Goal: Task Accomplishment & Management: Complete application form

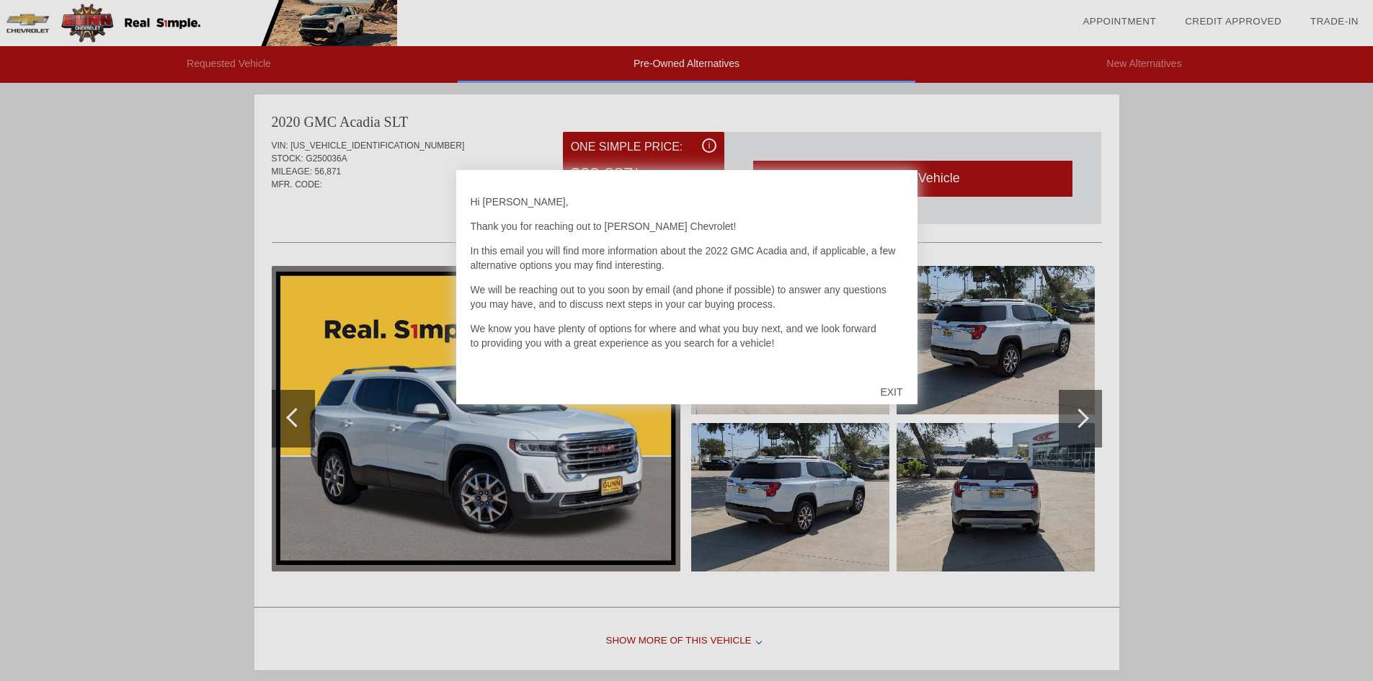
scroll to position [592, 0]
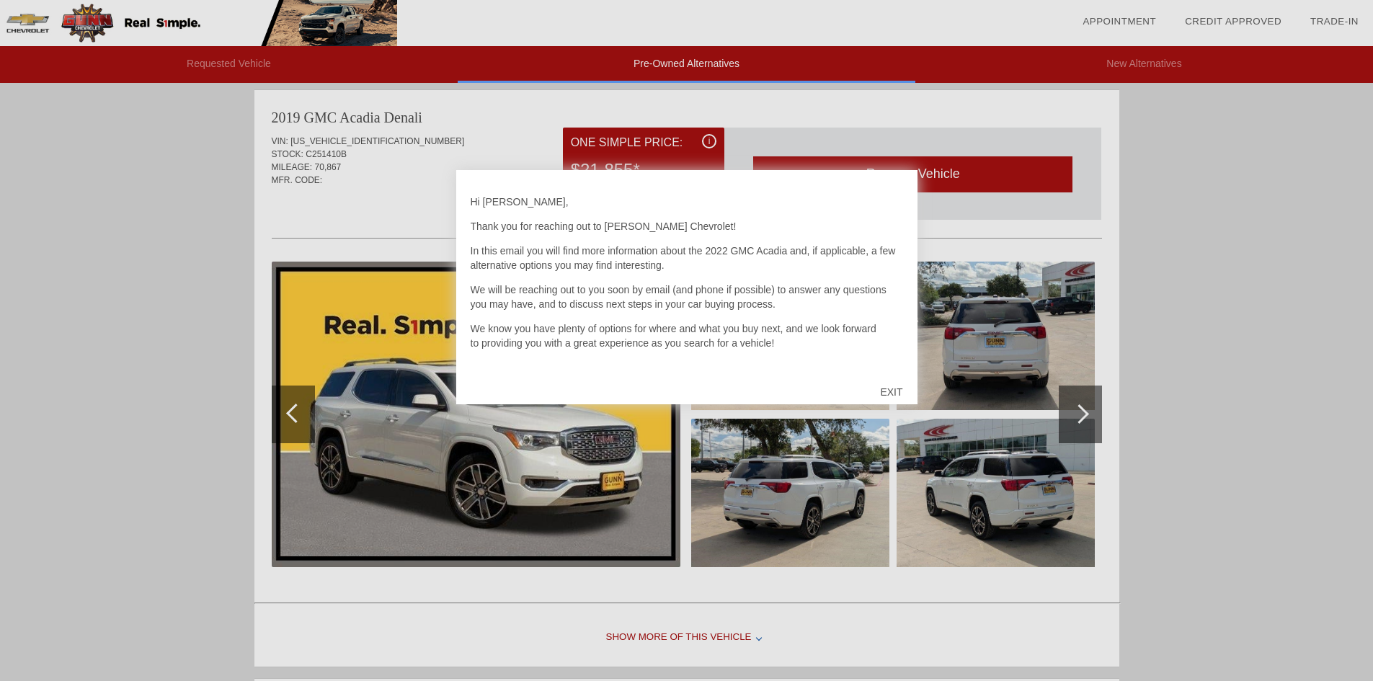
click at [891, 391] on div "EXIT" at bounding box center [890, 391] width 51 height 43
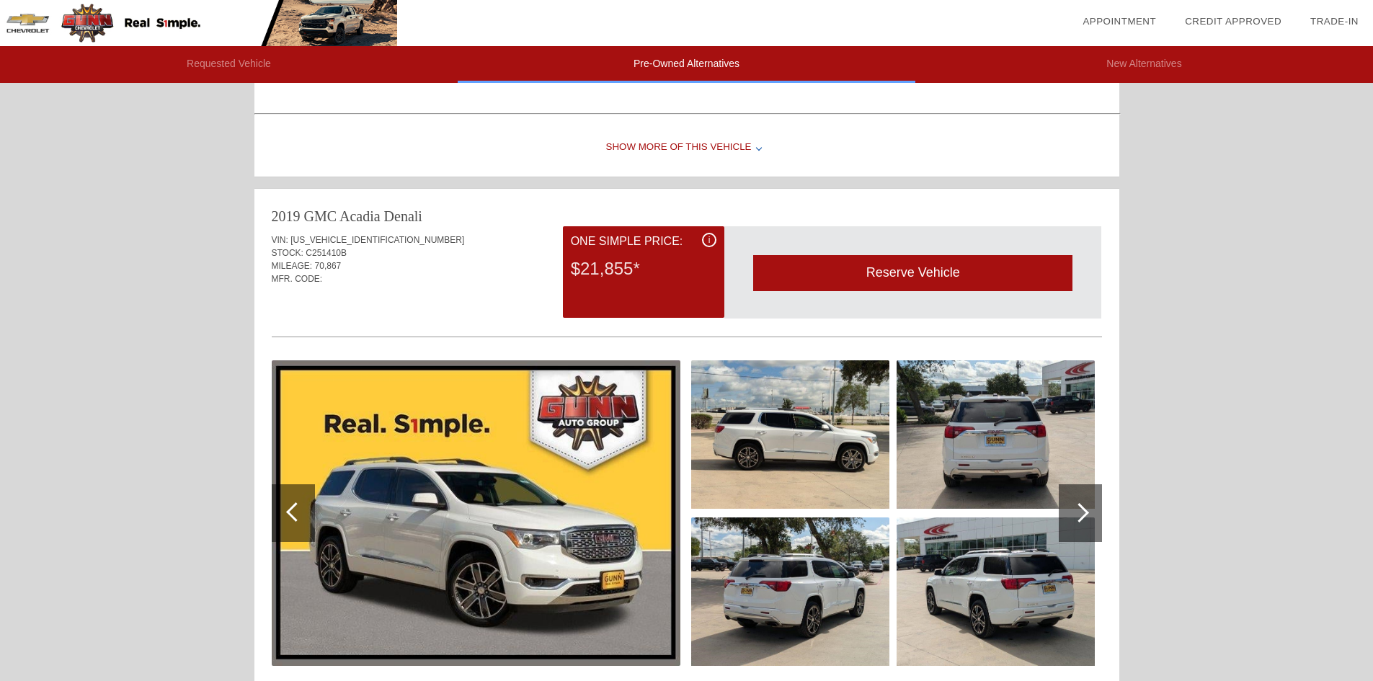
scroll to position [576, 0]
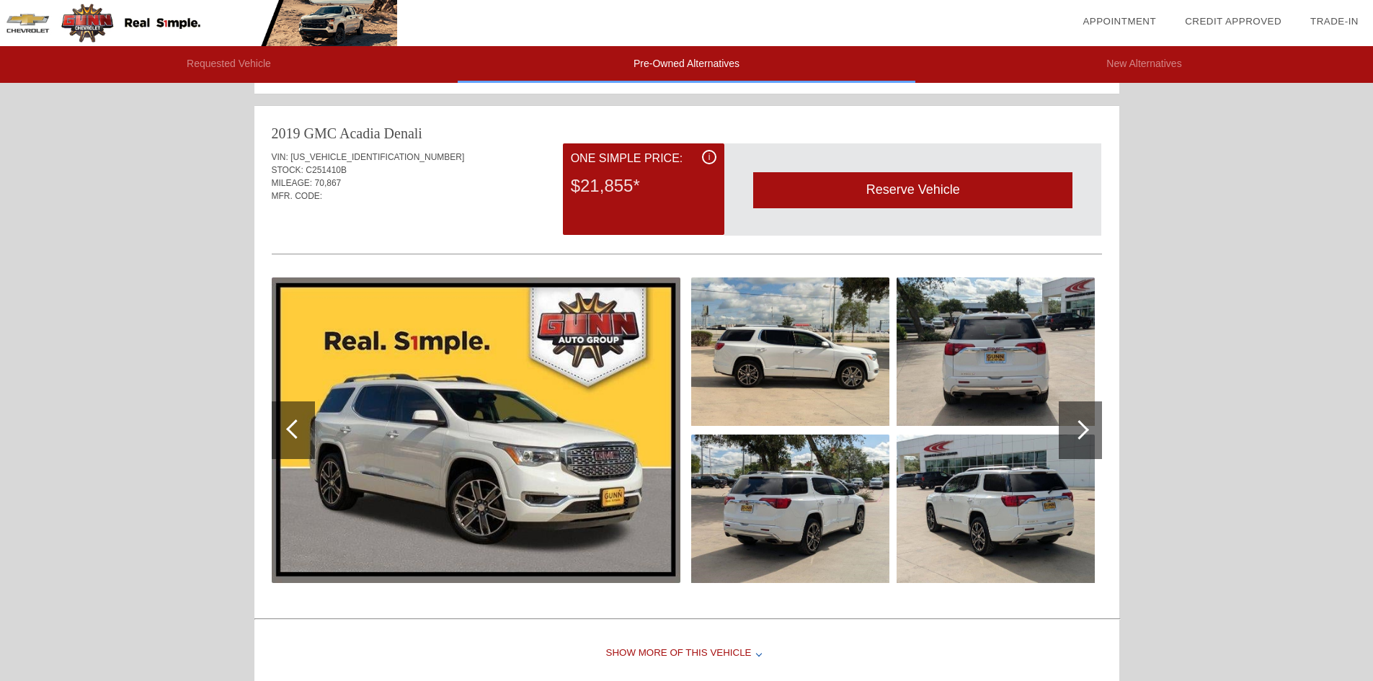
click at [1082, 432] on div at bounding box center [1078, 429] width 19 height 19
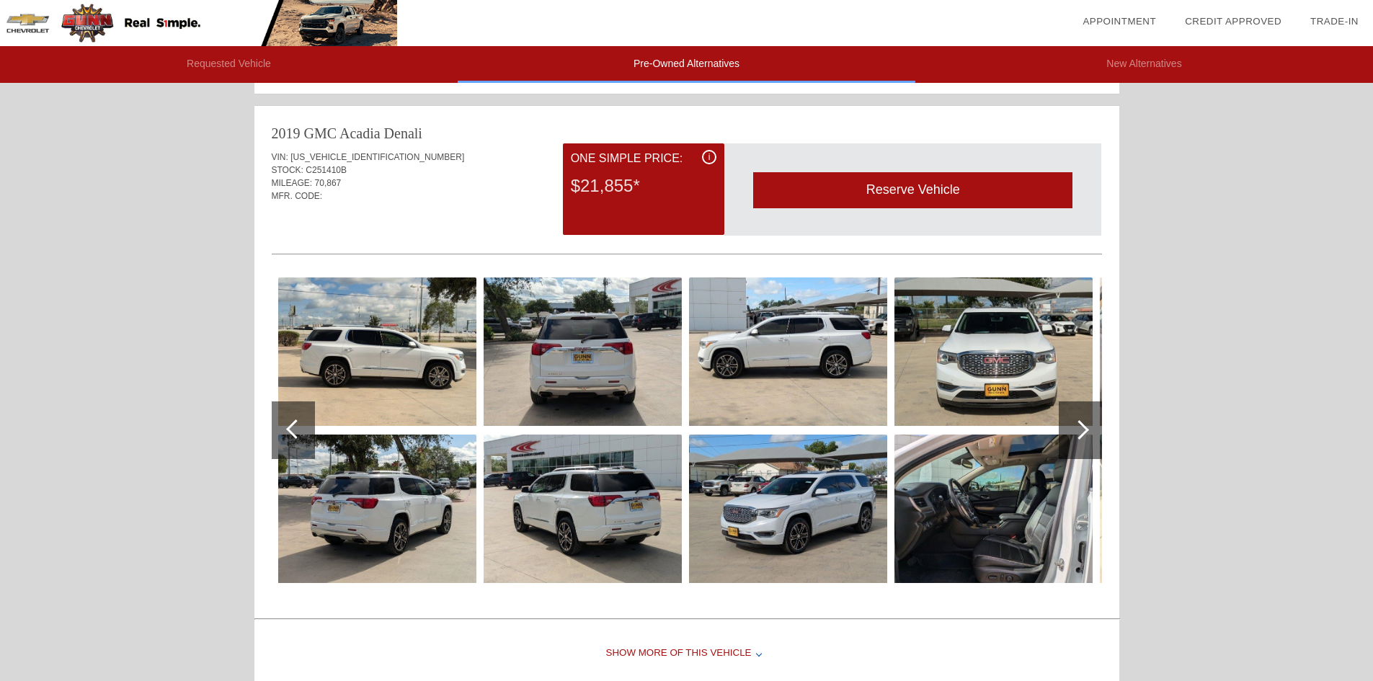
click at [1082, 432] on div at bounding box center [1078, 429] width 19 height 19
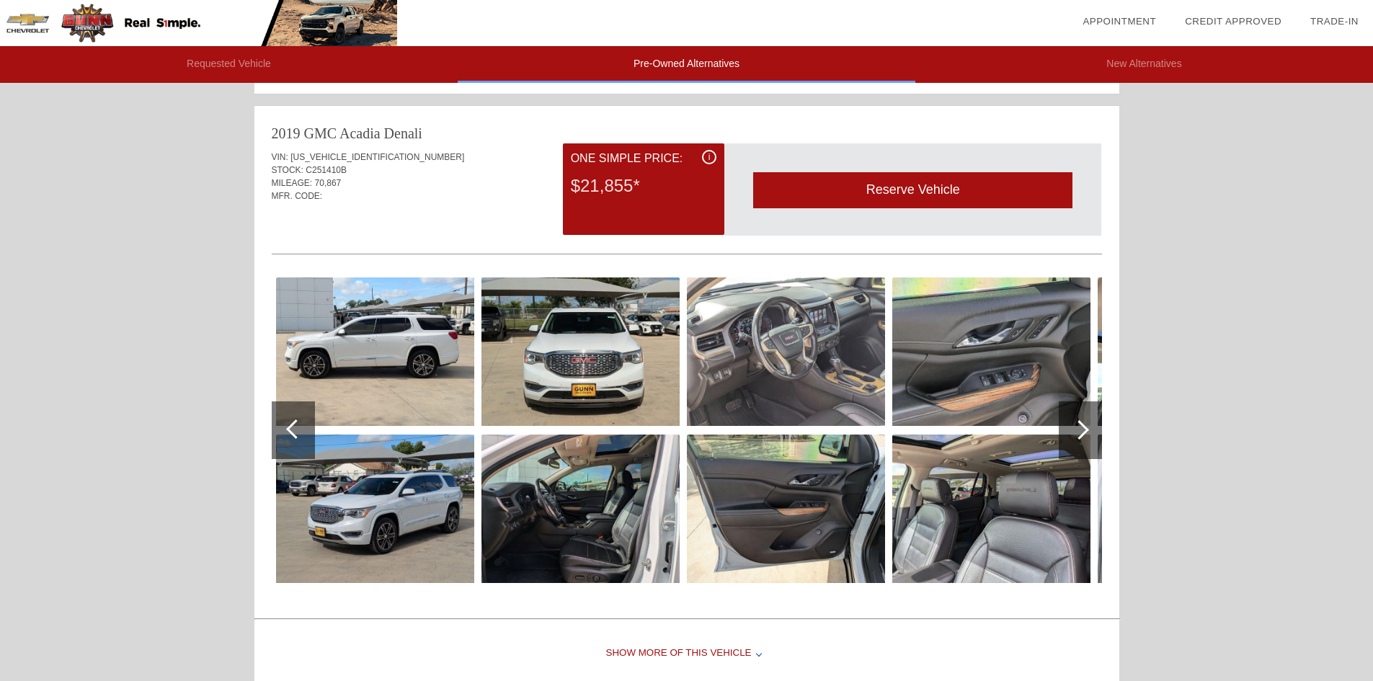
click at [566, 482] on img at bounding box center [580, 508] width 198 height 148
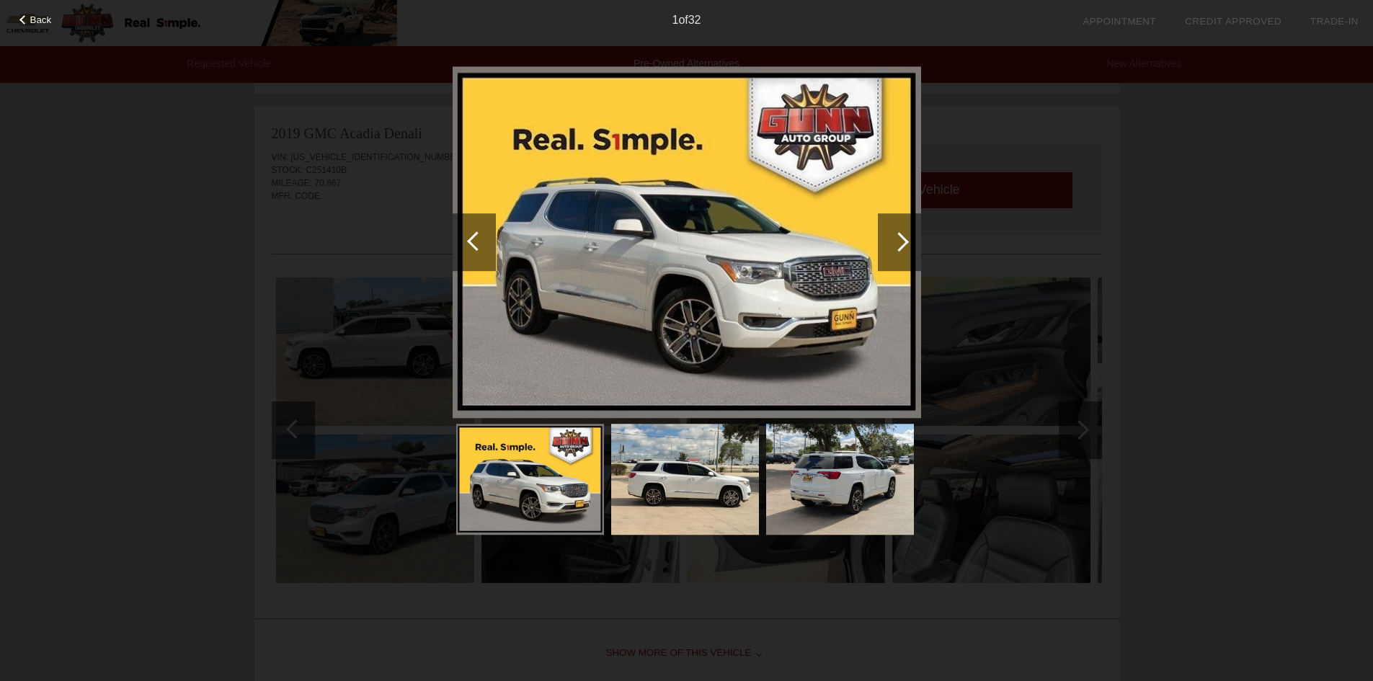
click at [888, 227] on div at bounding box center [899, 242] width 43 height 58
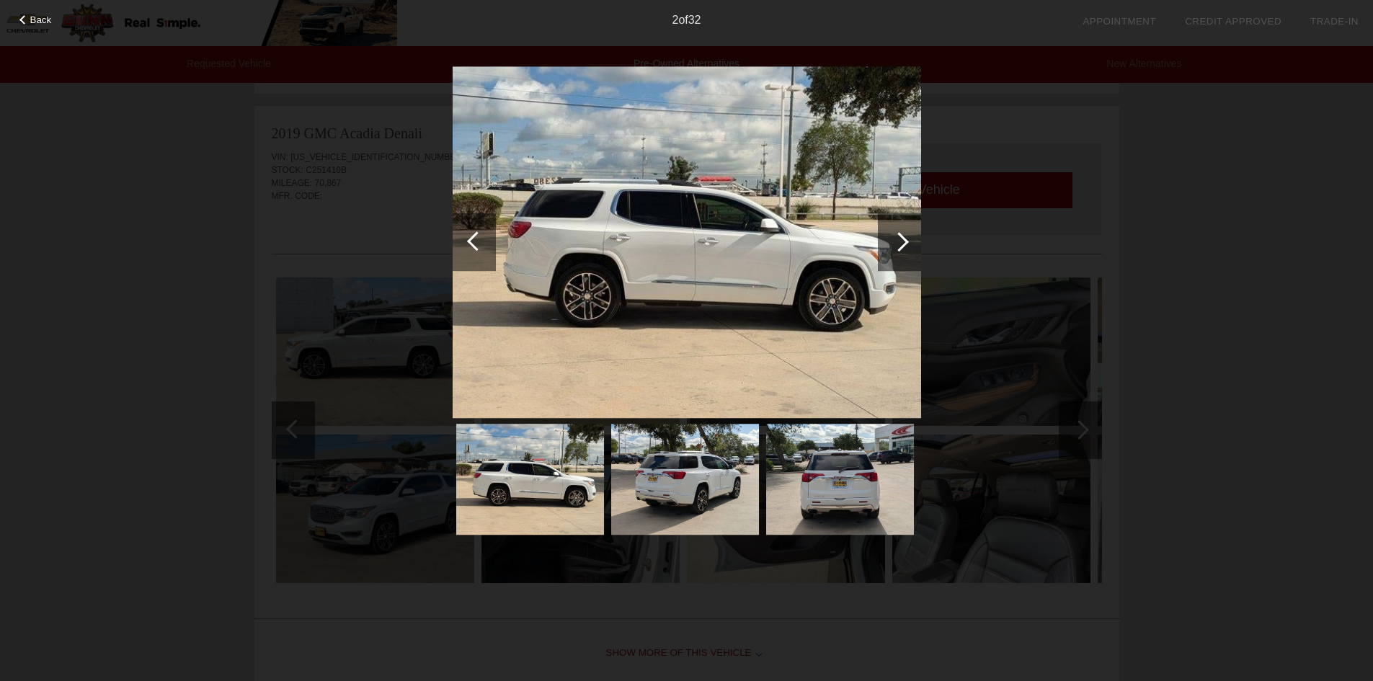
click at [888, 227] on div at bounding box center [899, 242] width 43 height 58
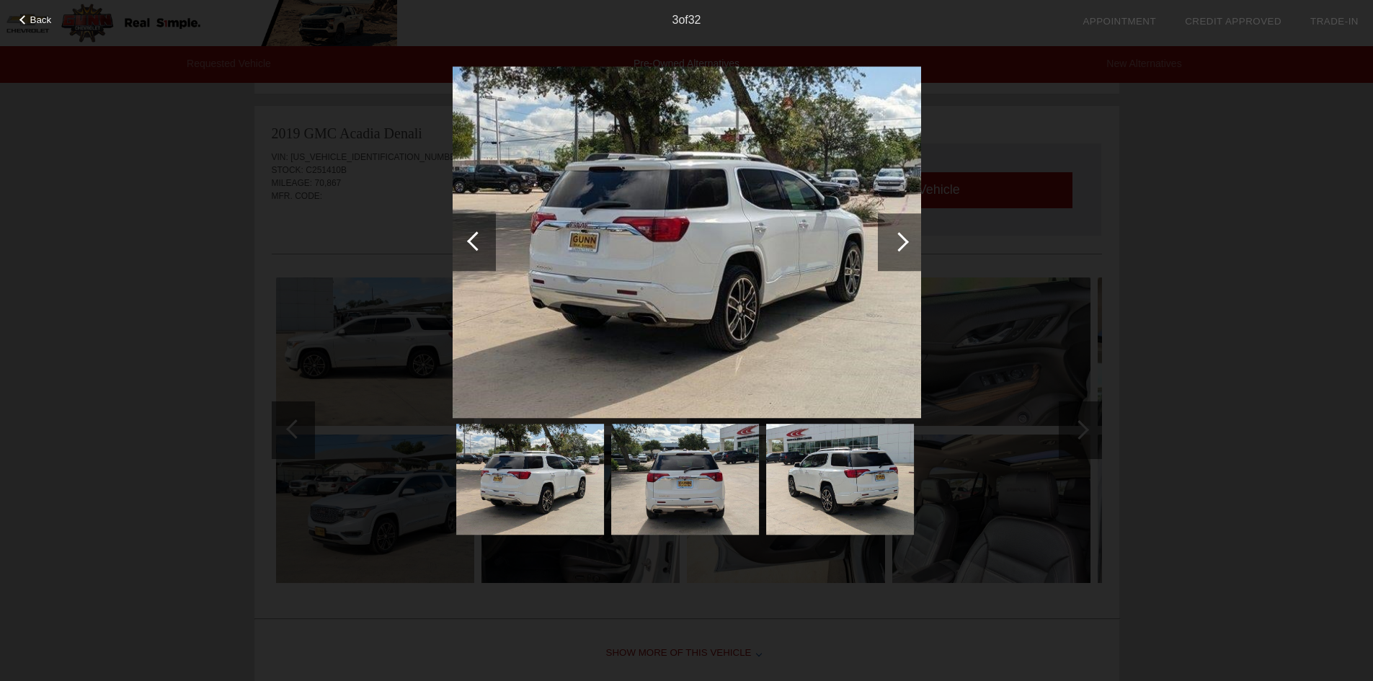
click at [888, 227] on div at bounding box center [899, 242] width 43 height 58
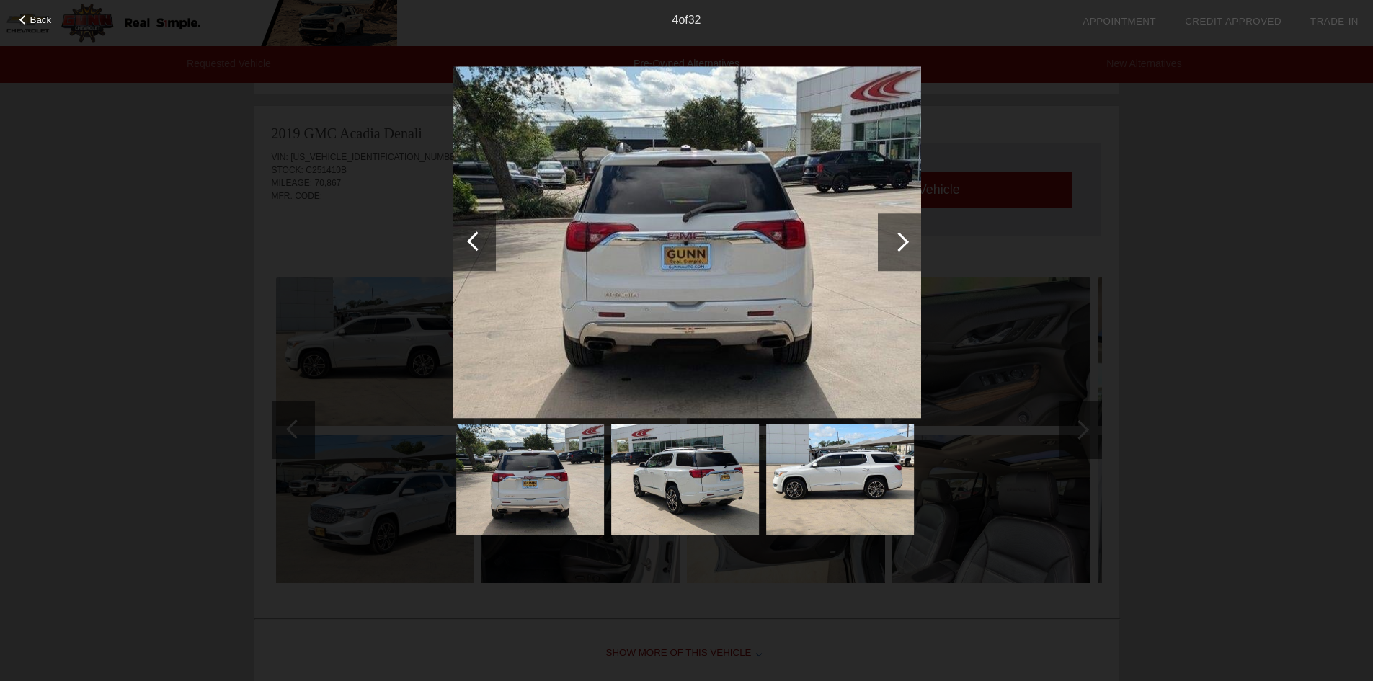
click at [888, 227] on div at bounding box center [899, 242] width 43 height 58
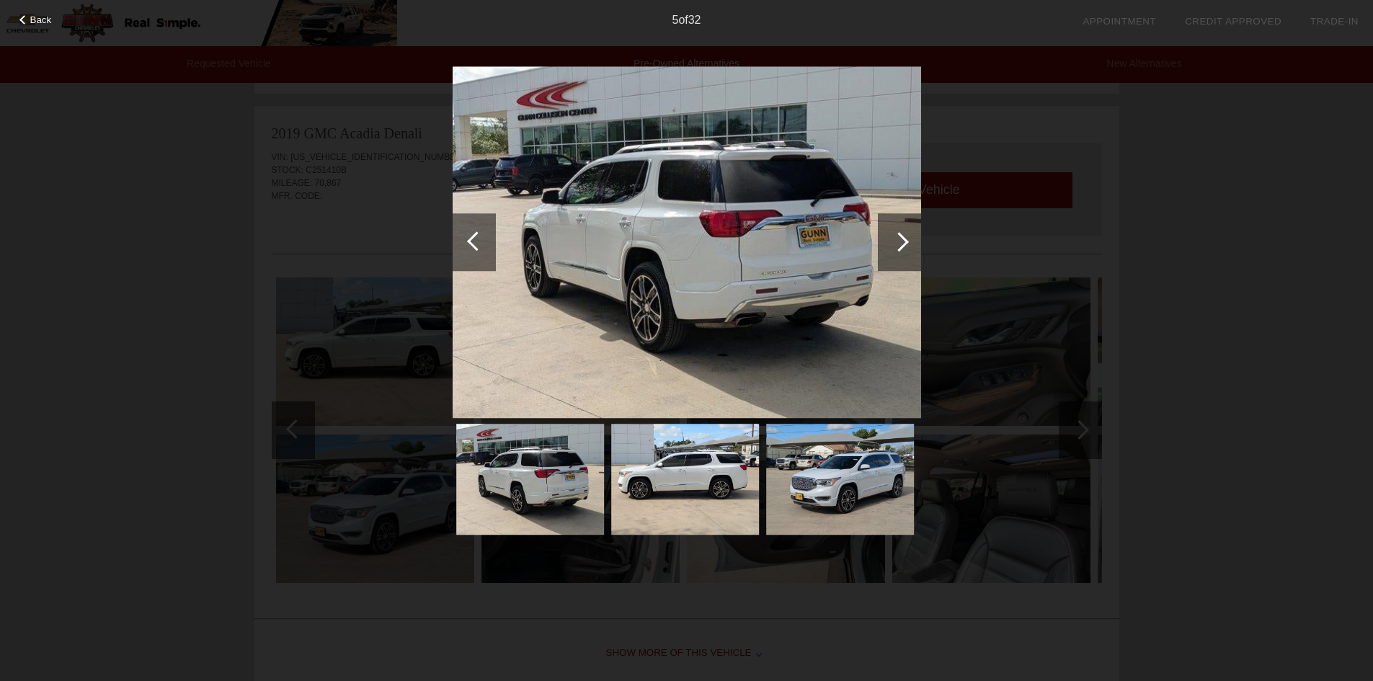
click at [888, 227] on div at bounding box center [899, 242] width 43 height 58
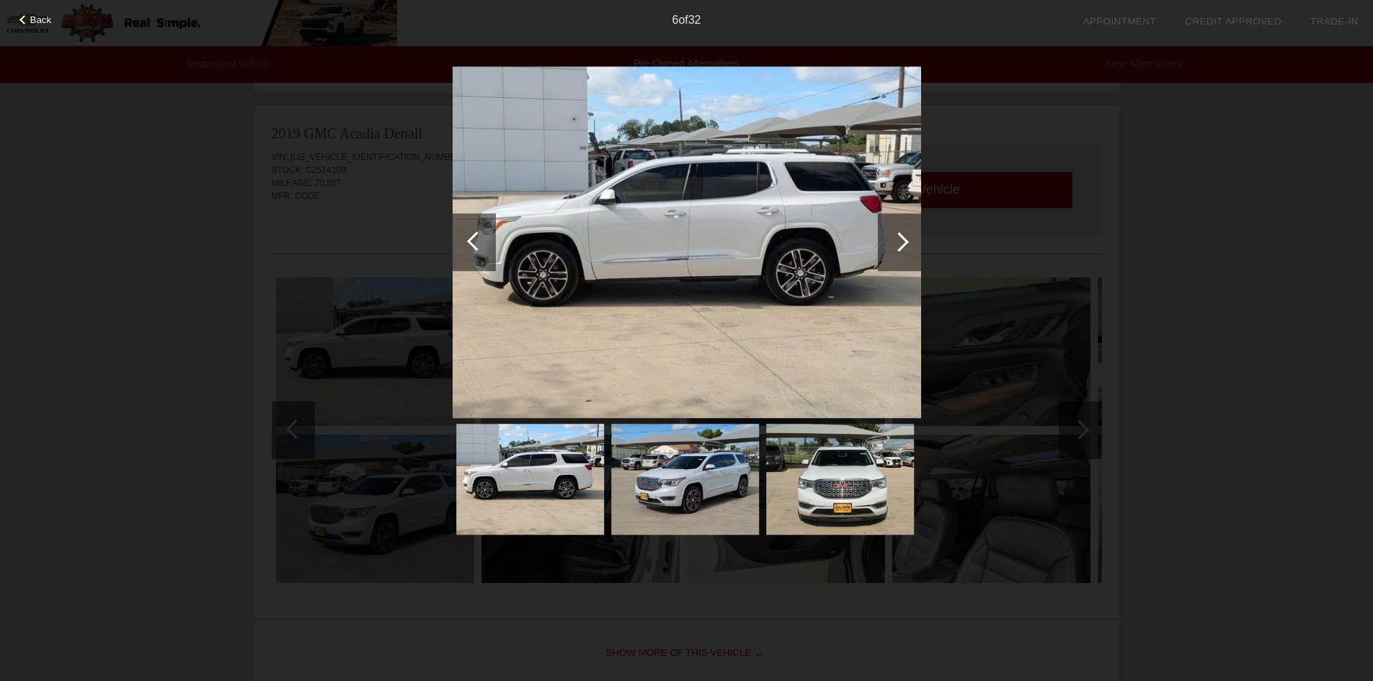
click at [888, 227] on div at bounding box center [899, 242] width 43 height 58
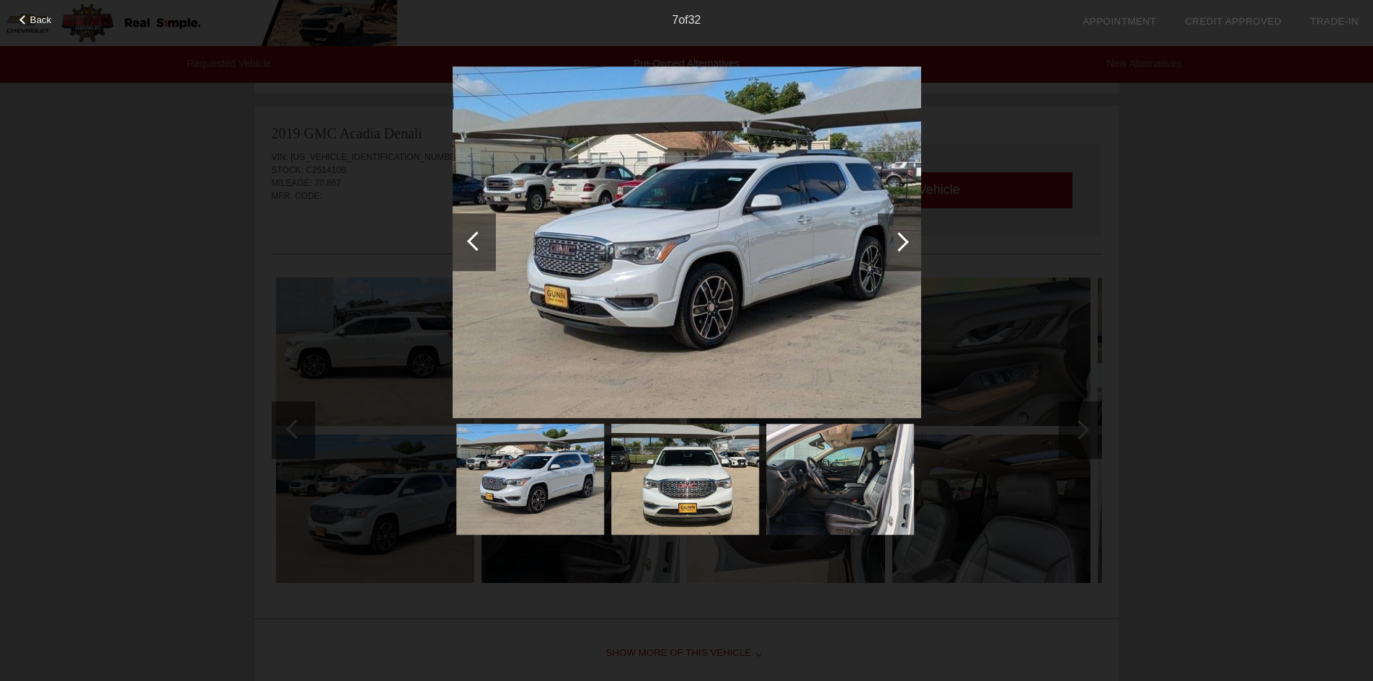
click at [888, 227] on div at bounding box center [899, 242] width 43 height 58
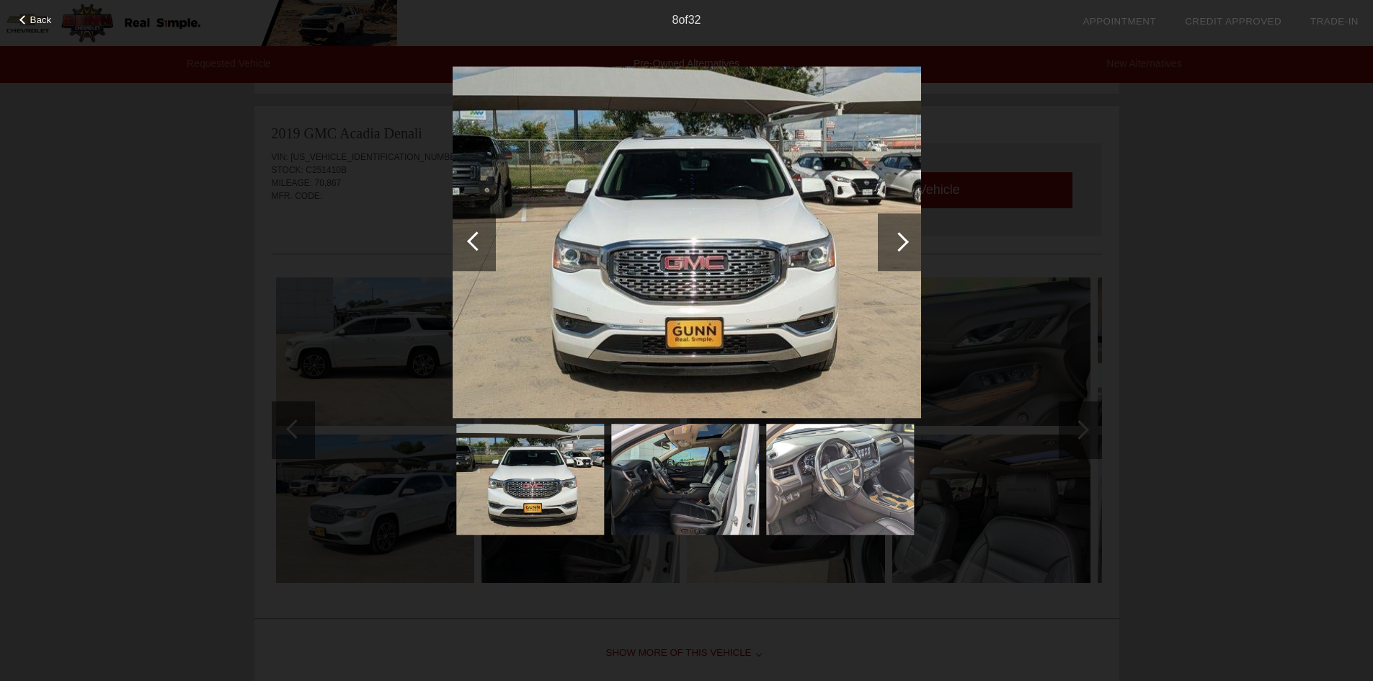
click at [888, 227] on div at bounding box center [899, 242] width 43 height 58
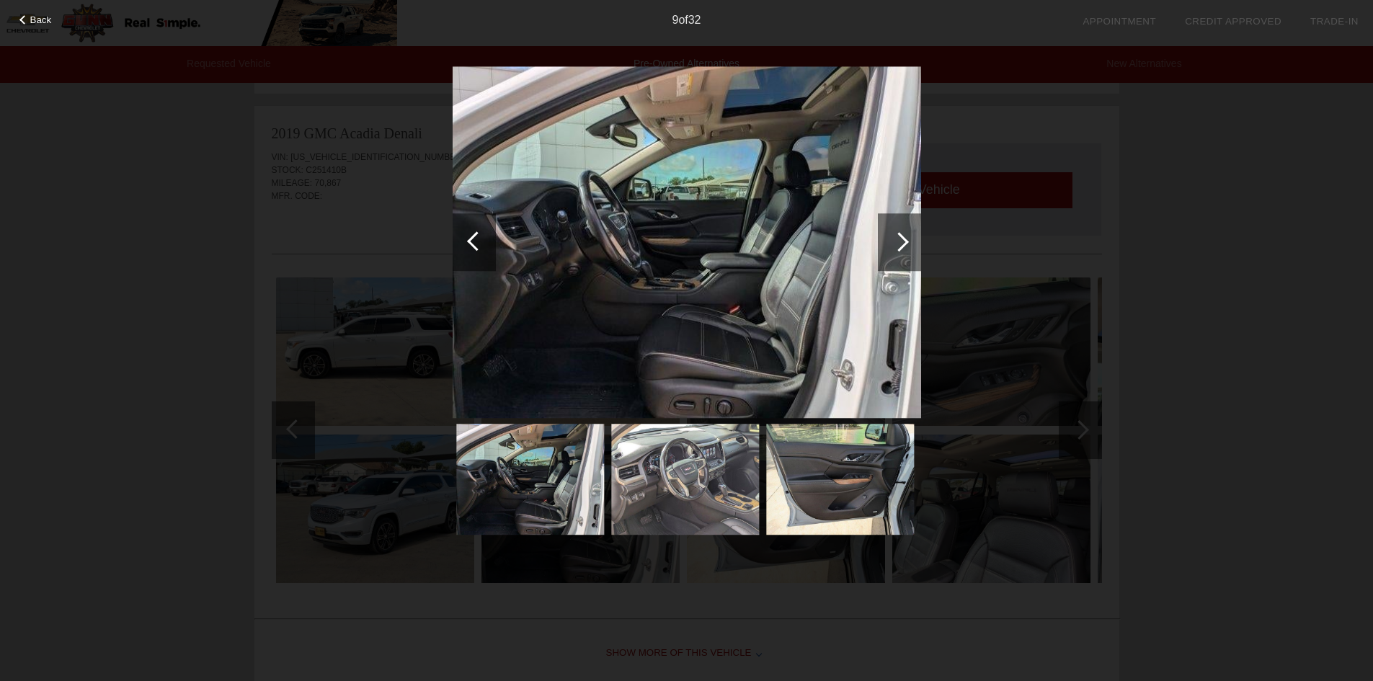
click at [888, 227] on div at bounding box center [899, 242] width 43 height 58
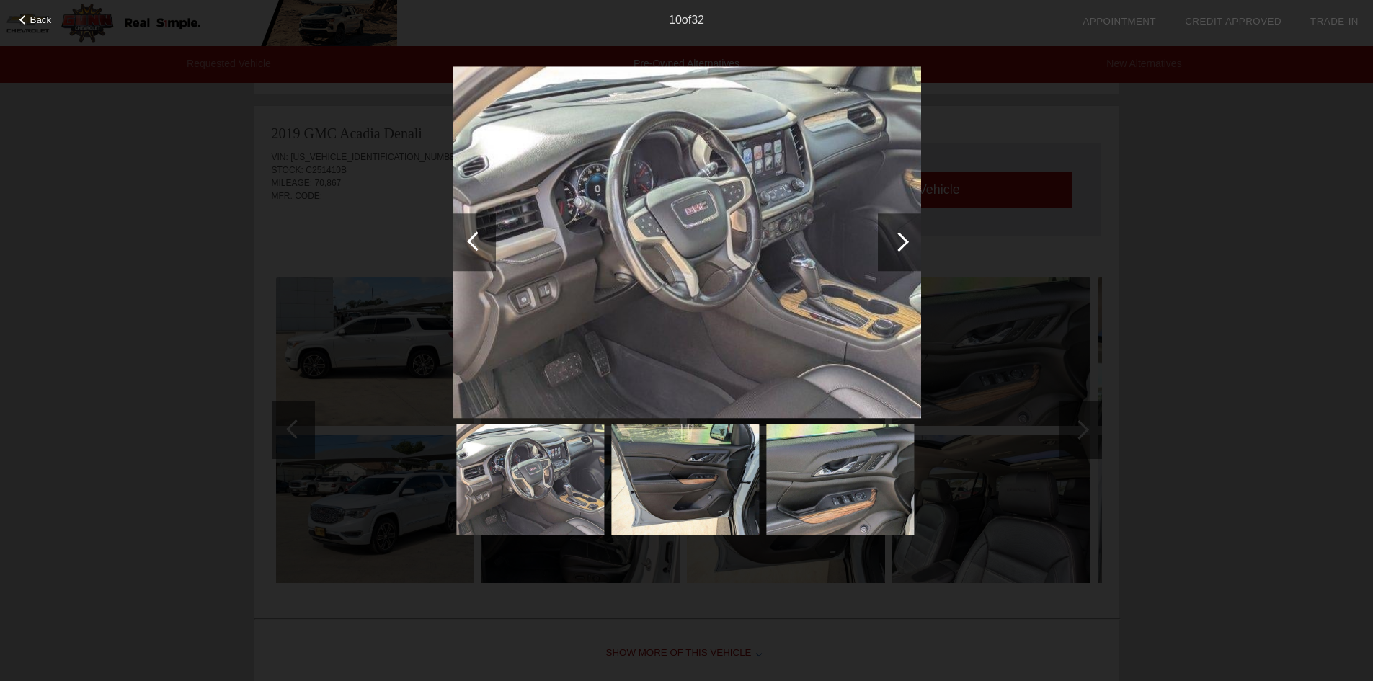
click at [888, 227] on div at bounding box center [899, 242] width 43 height 58
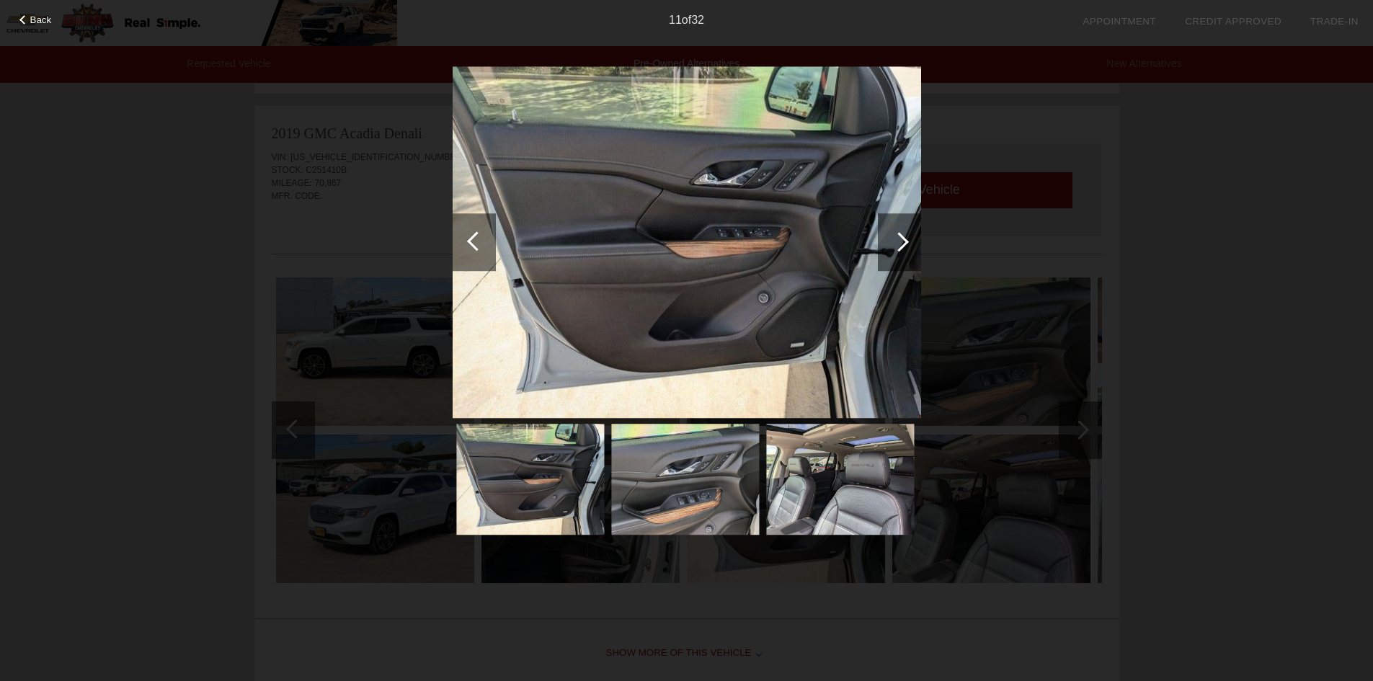
click at [888, 227] on div at bounding box center [899, 242] width 43 height 58
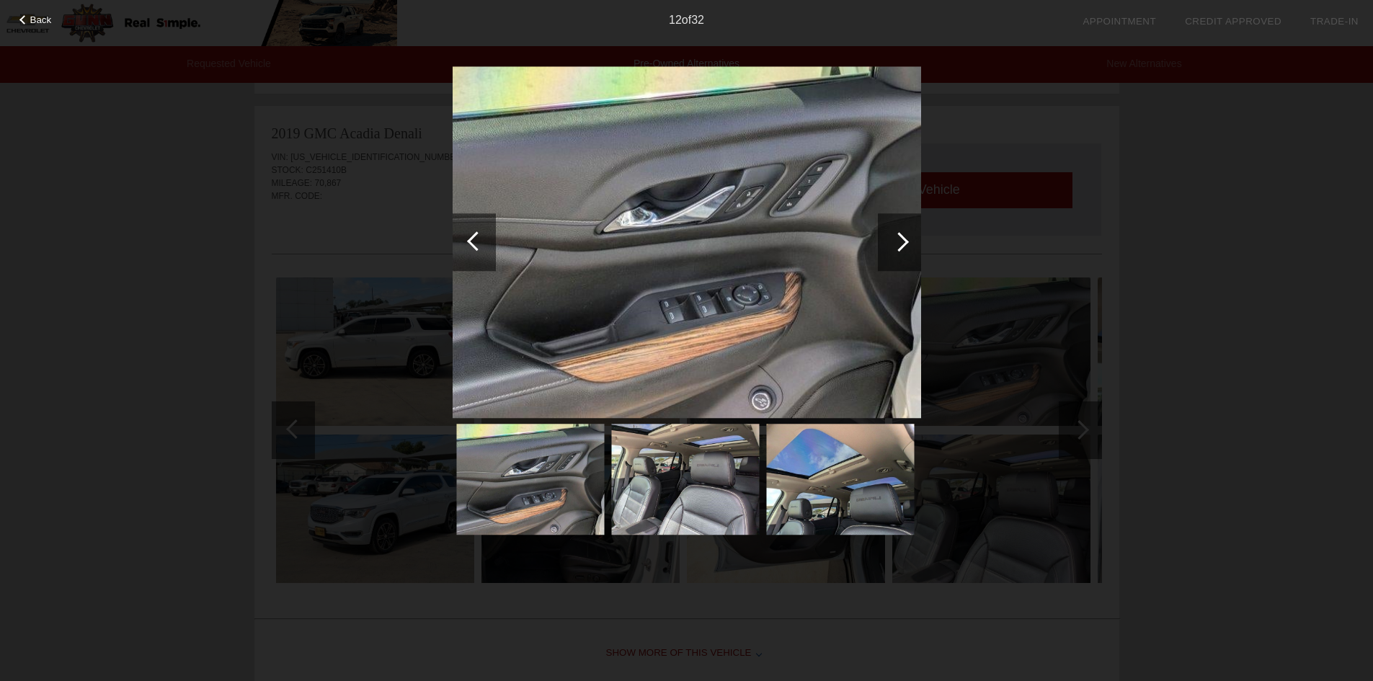
click at [888, 227] on div at bounding box center [899, 242] width 43 height 58
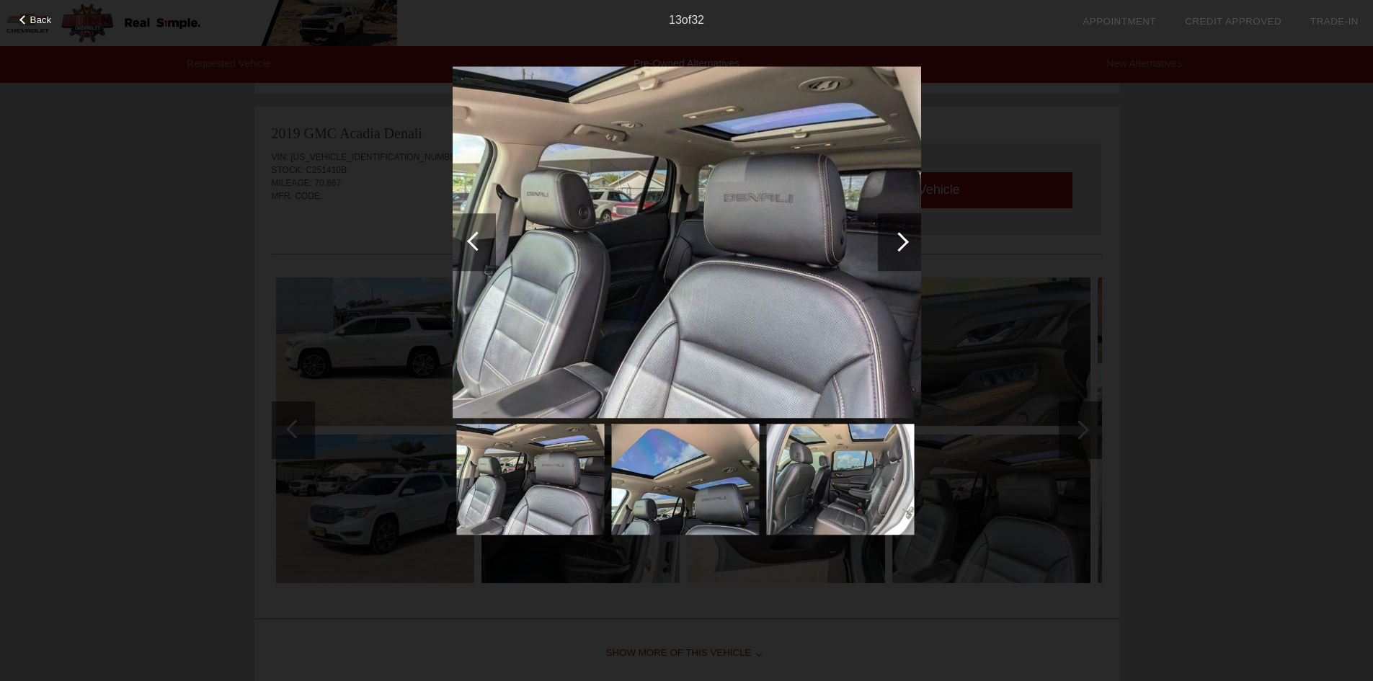
click at [888, 227] on div at bounding box center [899, 242] width 43 height 58
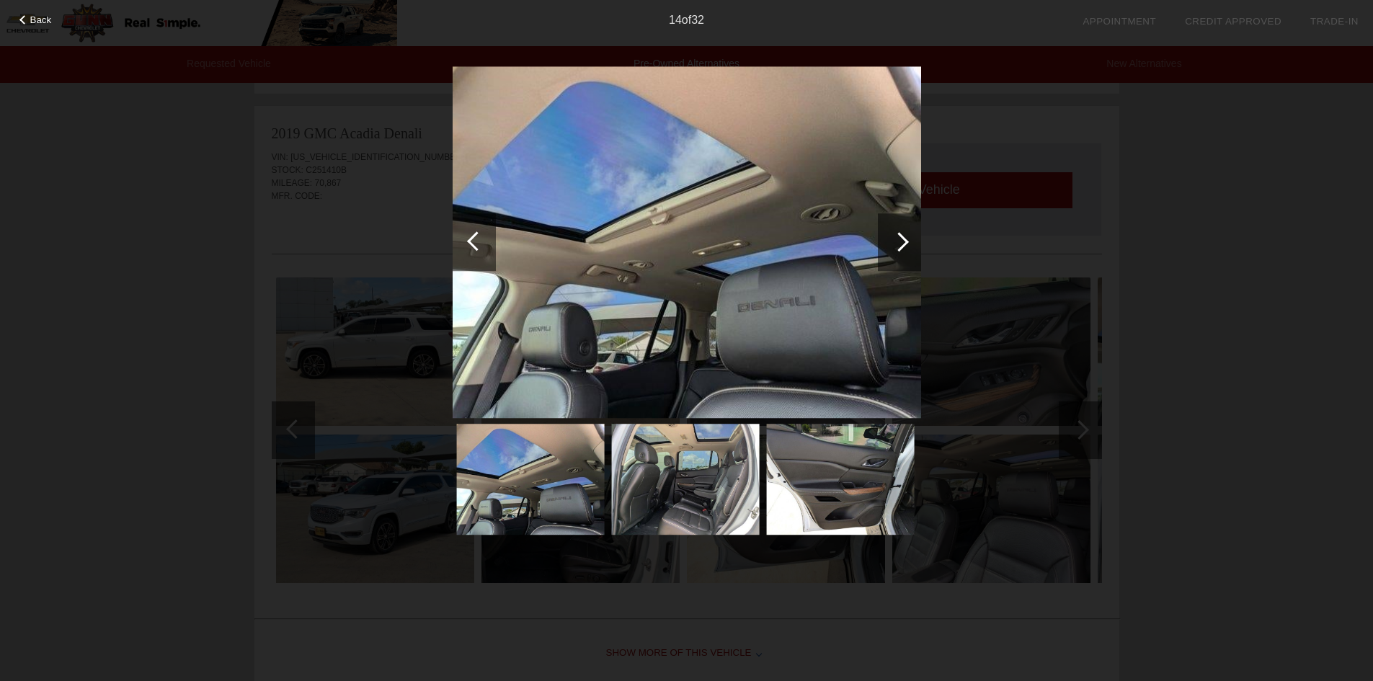
click at [888, 227] on div at bounding box center [899, 242] width 43 height 58
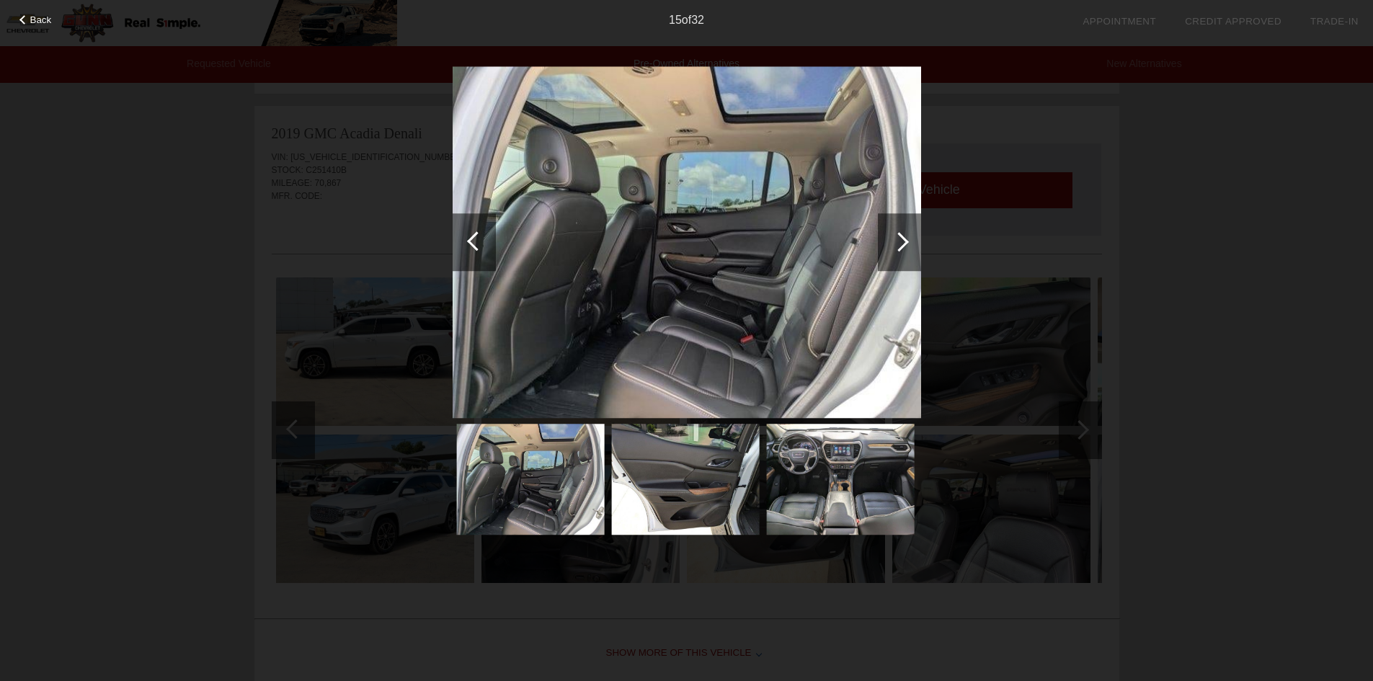
click at [888, 227] on div at bounding box center [899, 242] width 43 height 58
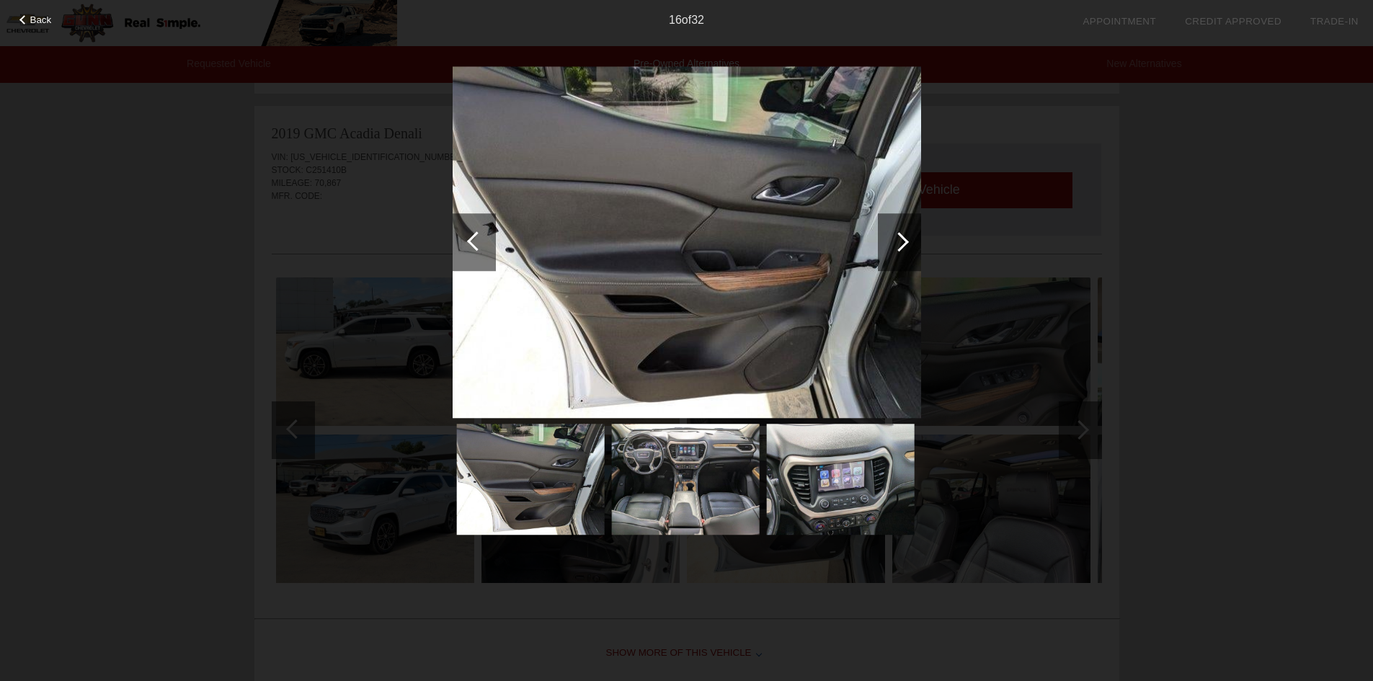
click at [888, 227] on div at bounding box center [899, 242] width 43 height 58
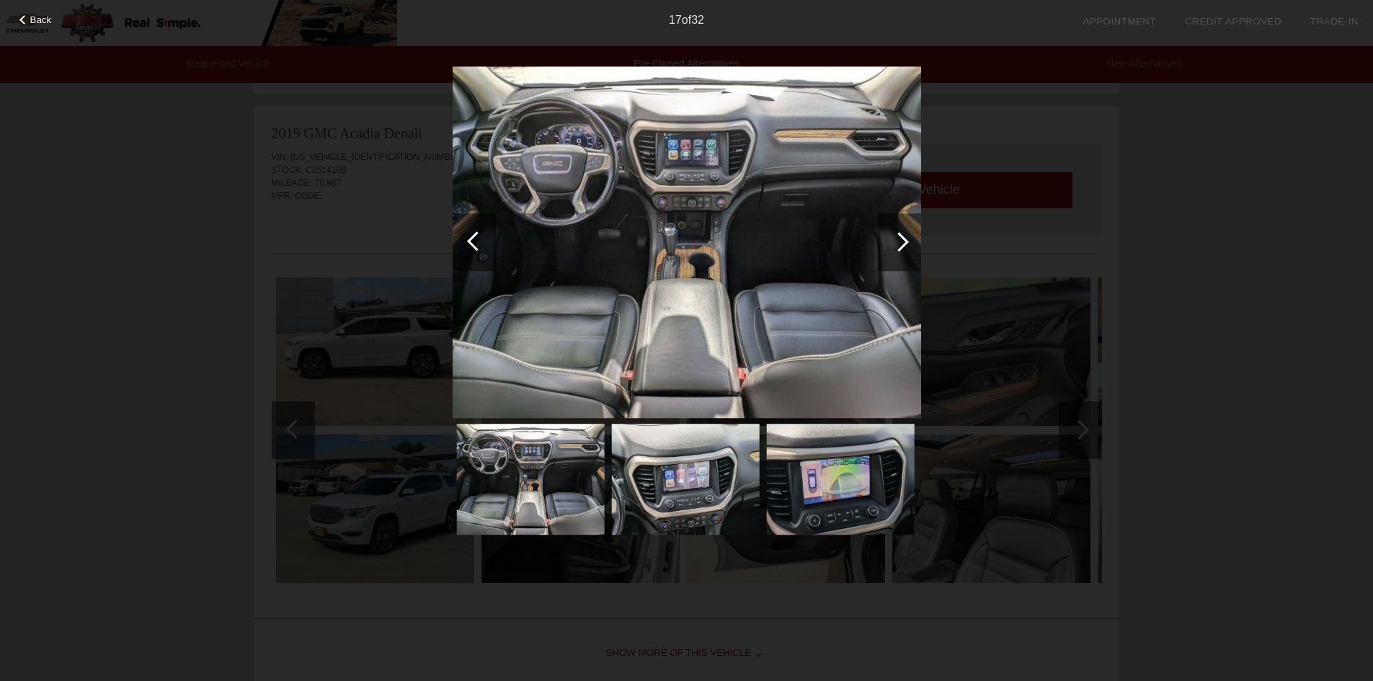
click at [889, 229] on div at bounding box center [899, 242] width 43 height 58
